Goal: Task Accomplishment & Management: Use online tool/utility

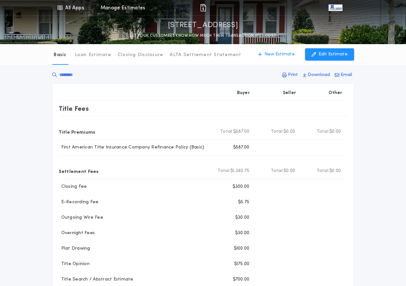
scroll to position [32, 0]
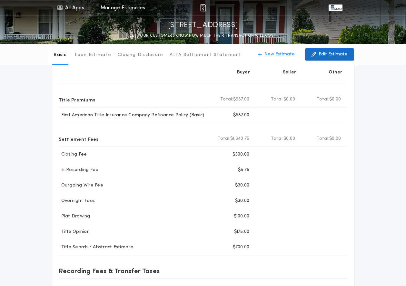
click at [329, 51] on p "Edit Estimate" at bounding box center [332, 54] width 29 height 6
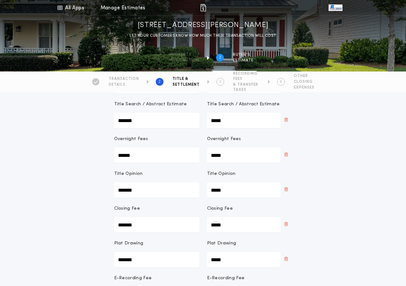
scroll to position [64, 0]
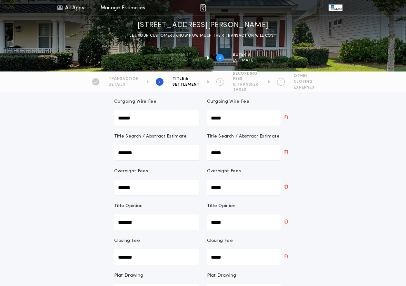
drag, startPoint x: 145, startPoint y: 153, endPoint x: 119, endPoint y: 151, distance: 26.2
click at [119, 151] on Estimate-buyer "*******" at bounding box center [156, 152] width 85 height 15
type Estimate-buyer "*******"
click at [297, 147] on div "Title & Settlement Title Insurance rates and associated fees will be calculated…" at bounding box center [202, 223] width 193 height 377
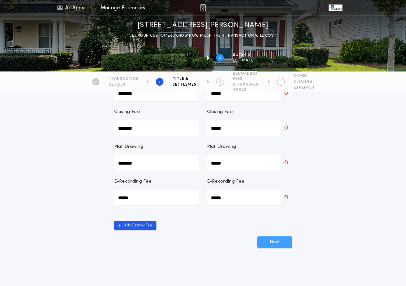
click at [280, 246] on button "Next" at bounding box center [274, 243] width 35 height 12
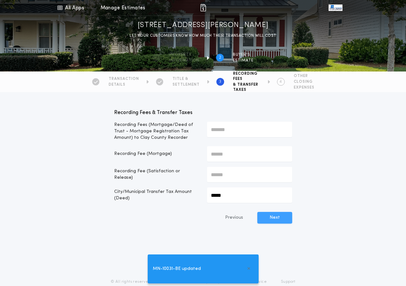
click at [280, 213] on button "Next" at bounding box center [274, 218] width 35 height 12
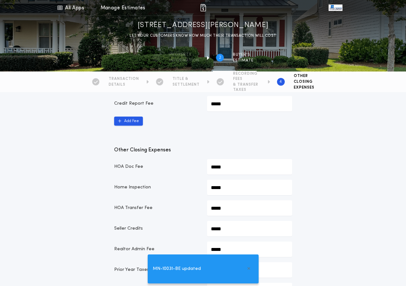
scroll to position [322, 0]
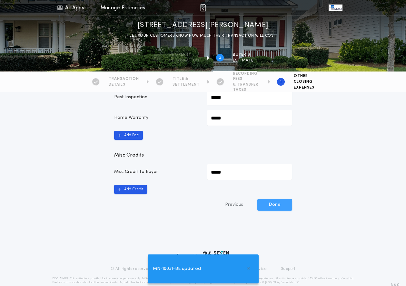
click at [280, 208] on button "Done" at bounding box center [274, 205] width 35 height 12
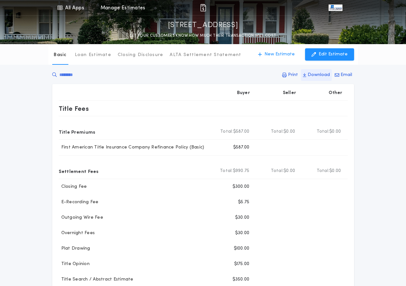
click at [318, 73] on p "Download" at bounding box center [318, 75] width 22 height 6
